Goal: Transaction & Acquisition: Obtain resource

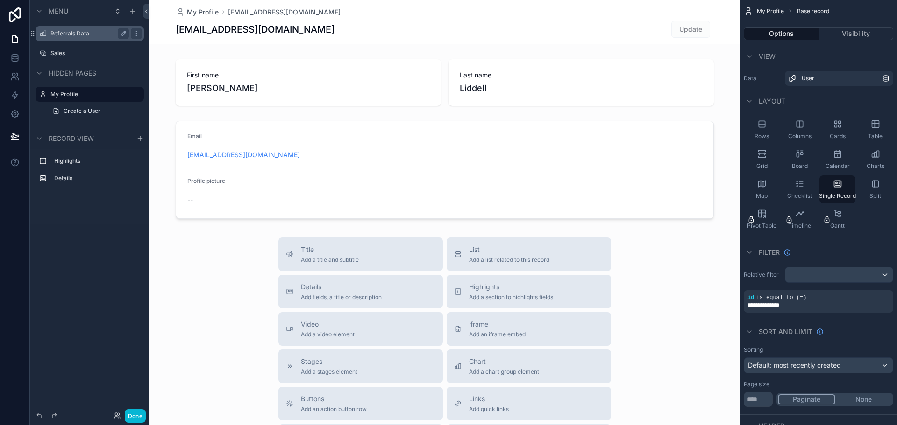
click at [75, 34] on label "Referrals Data" at bounding box center [87, 33] width 75 height 7
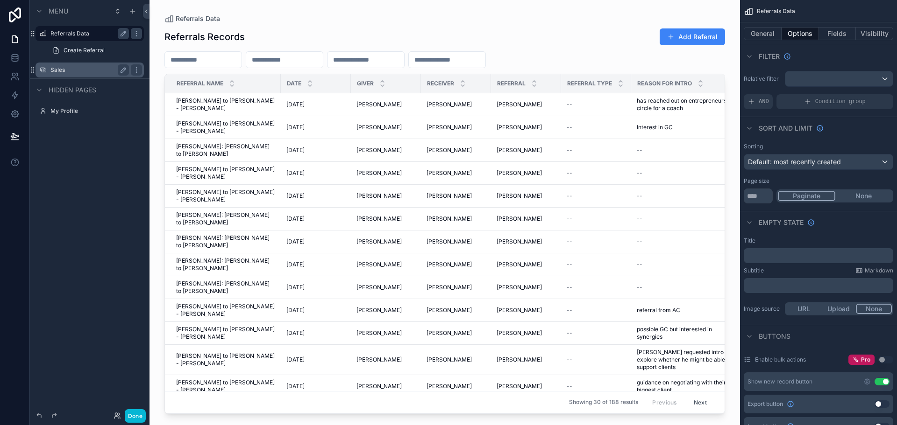
click at [57, 71] on label "Sales" at bounding box center [87, 69] width 75 height 7
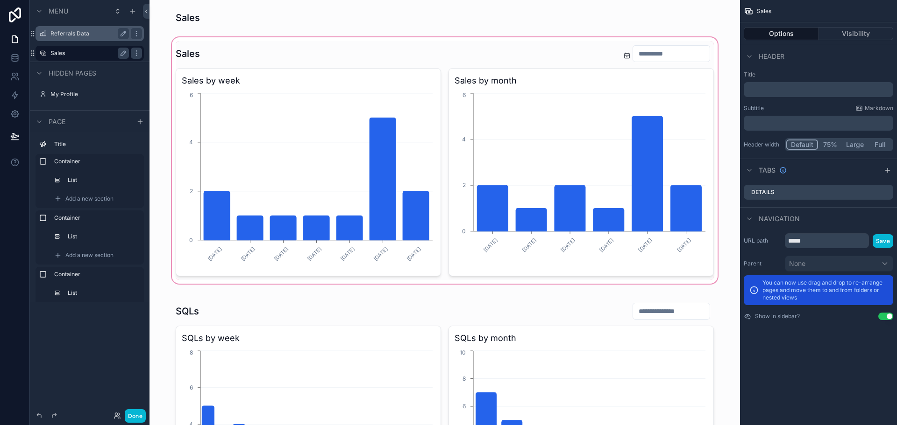
click at [682, 212] on div "scrollable content" at bounding box center [444, 160] width 575 height 250
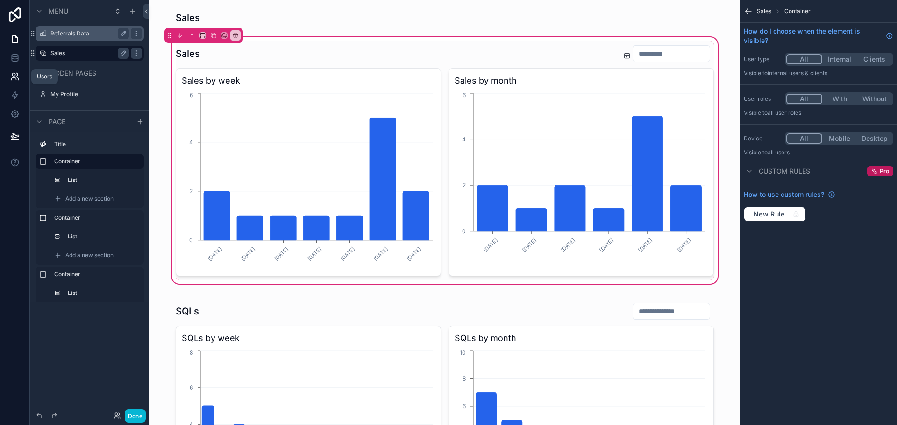
click at [14, 75] on icon at bounding box center [14, 76] width 9 height 9
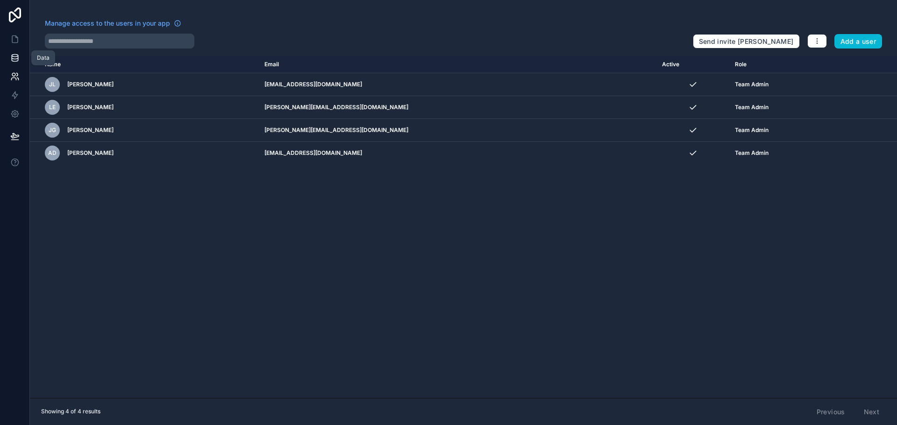
click at [15, 58] on icon at bounding box center [14, 57] width 9 height 9
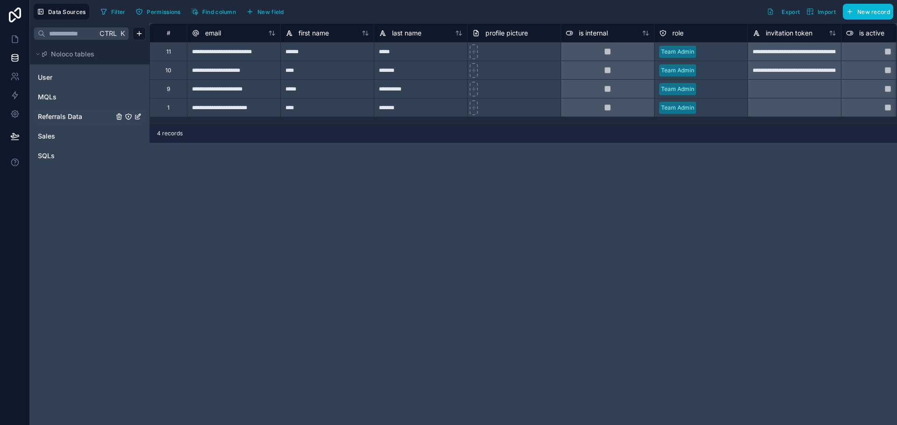
click at [64, 118] on span "Referrals Data" at bounding box center [60, 116] width 44 height 9
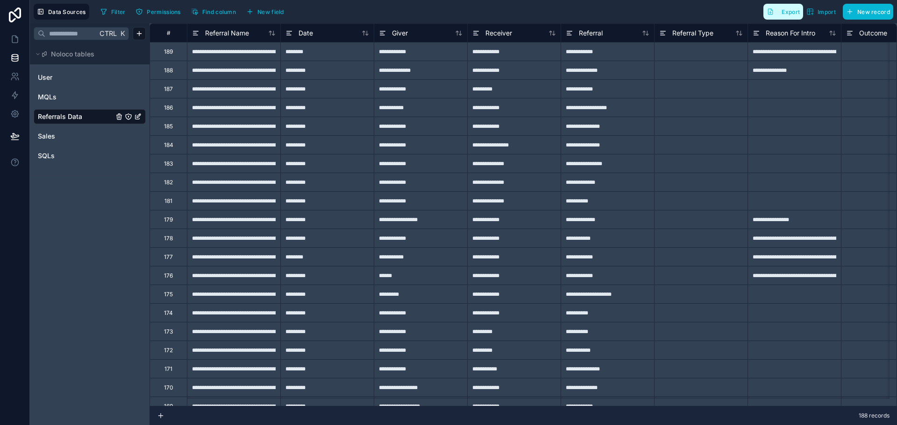
click at [791, 13] on span "Export" at bounding box center [790, 11] width 18 height 7
